Goal: Task Accomplishment & Management: Manage account settings

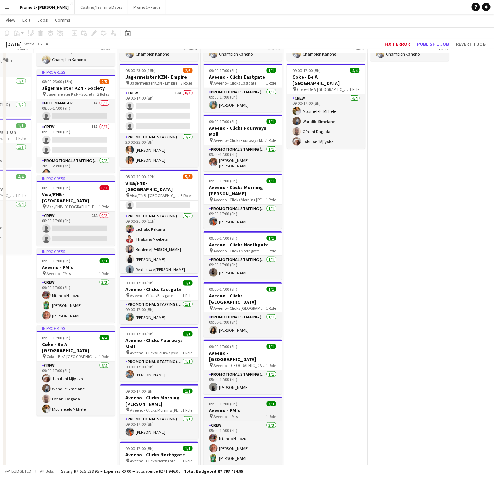
scroll to position [52, 0]
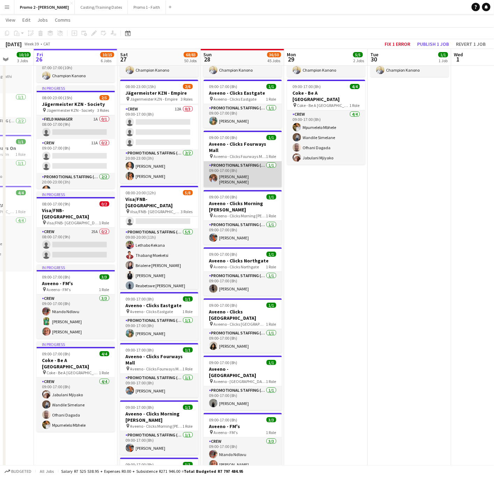
click at [244, 167] on app-card-role "Promotional Staffing (Brand Ambassadors) [DATE] 09:00-17:00 (8h) [PERSON_NAME] …" at bounding box center [243, 174] width 78 height 26
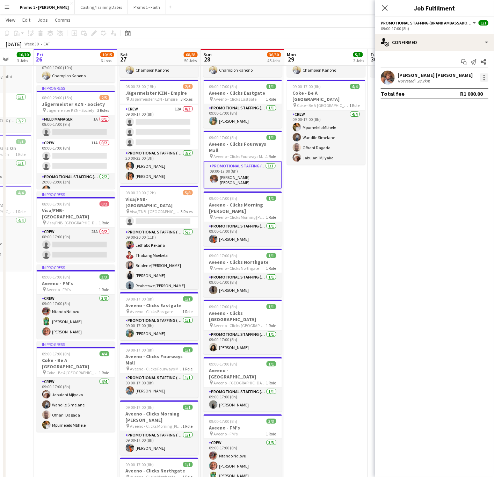
click at [481, 76] on div at bounding box center [484, 77] width 8 height 8
click at [456, 156] on span "Remove" at bounding box center [450, 157] width 21 height 6
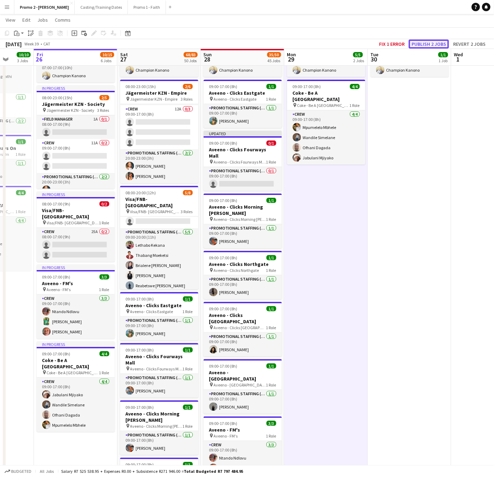
click at [428, 46] on button "Publish 2 jobs" at bounding box center [428, 43] width 40 height 9
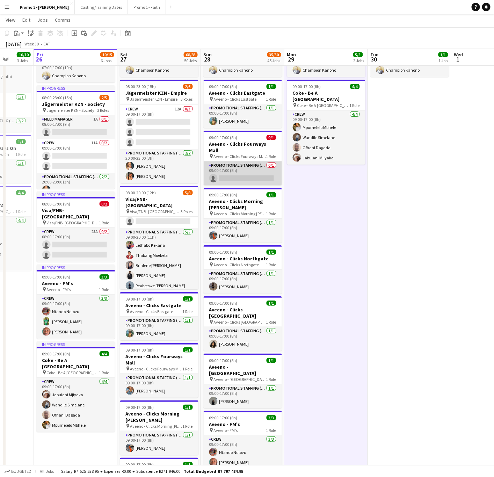
click at [239, 171] on app-card-role "Promotional Staffing (Brand Ambassadors) 0/1 09:00-17:00 (8h) single-neutral-ac…" at bounding box center [243, 173] width 78 height 24
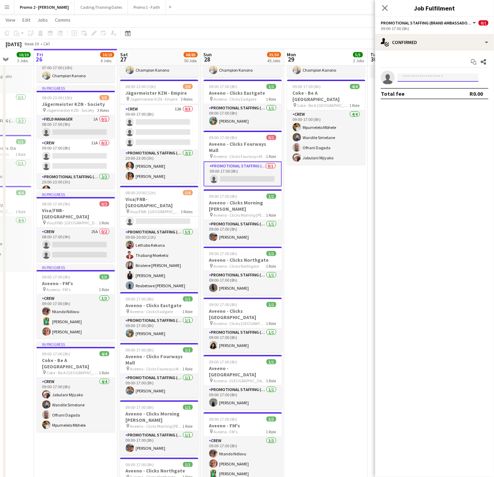
click at [428, 75] on input at bounding box center [437, 77] width 81 height 8
type input "*****"
click at [436, 89] on span "[PERSON_NAME] Active" at bounding box center [438, 88] width 70 height 6
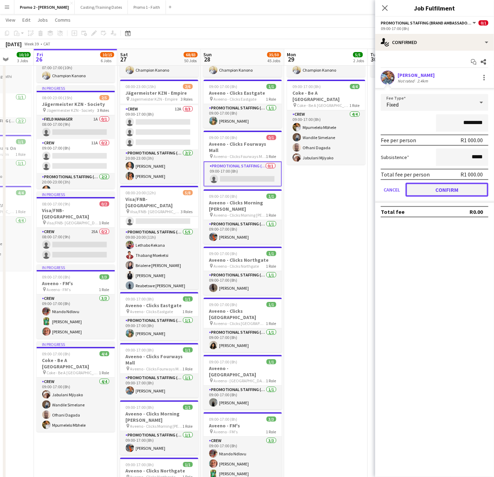
click at [455, 185] on button "Confirm" at bounding box center [446, 190] width 83 height 14
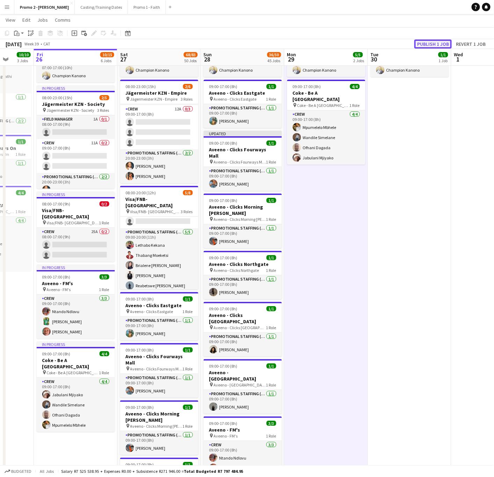
click at [427, 39] on button "Publish 1 job" at bounding box center [432, 43] width 37 height 9
